Goal: Task Accomplishment & Management: Complete application form

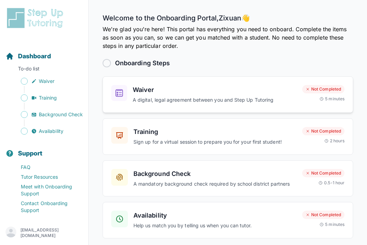
click at [223, 92] on h3 "Waiver" at bounding box center [215, 90] width 164 height 10
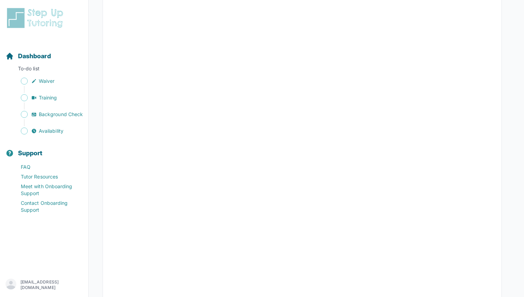
scroll to position [1032, 0]
click at [44, 79] on span "Waiver" at bounding box center [47, 81] width 16 height 7
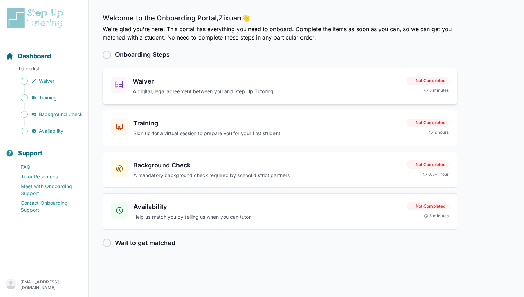
click at [367, 86] on div "Not Completed 5 minutes" at bounding box center [427, 85] width 42 height 17
